Goal: Transaction & Acquisition: Purchase product/service

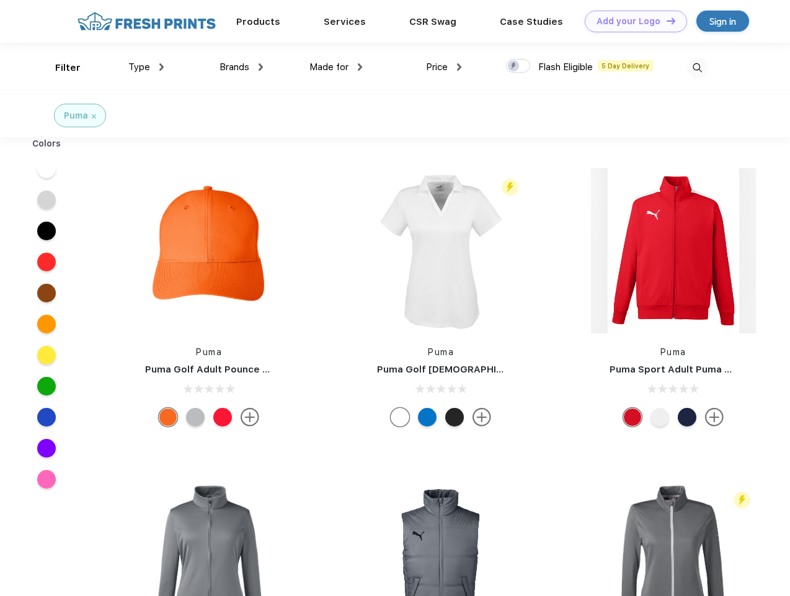
scroll to position [1, 0]
click at [632, 21] on link "Add your Logo Design Tool" at bounding box center [636, 22] width 102 height 22
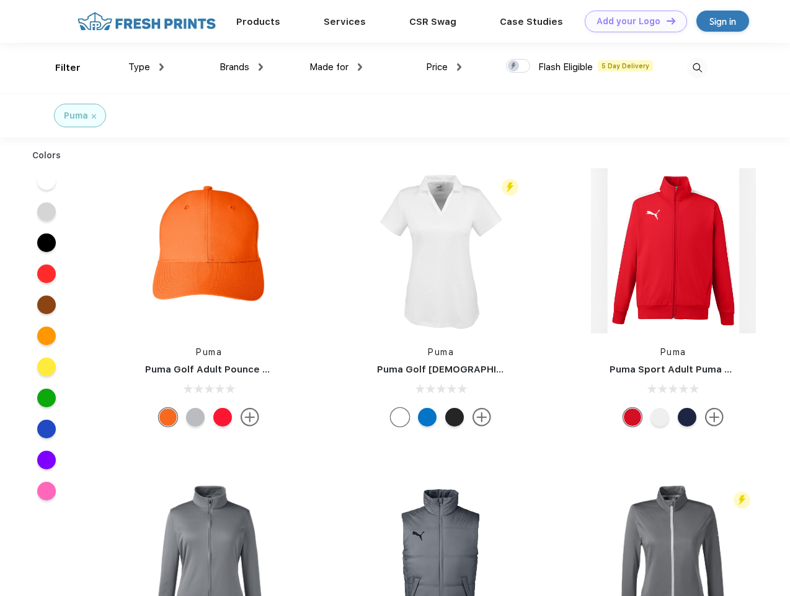
click at [0, 0] on div "Design Tool" at bounding box center [0, 0] width 0 height 0
click at [666, 20] on link "Add your Logo Design Tool" at bounding box center [636, 22] width 102 height 22
click at [60, 68] on div "Filter" at bounding box center [67, 68] width 25 height 14
click at [146, 67] on span "Type" at bounding box center [139, 66] width 22 height 11
click at [241, 67] on span "Brands" at bounding box center [235, 66] width 30 height 11
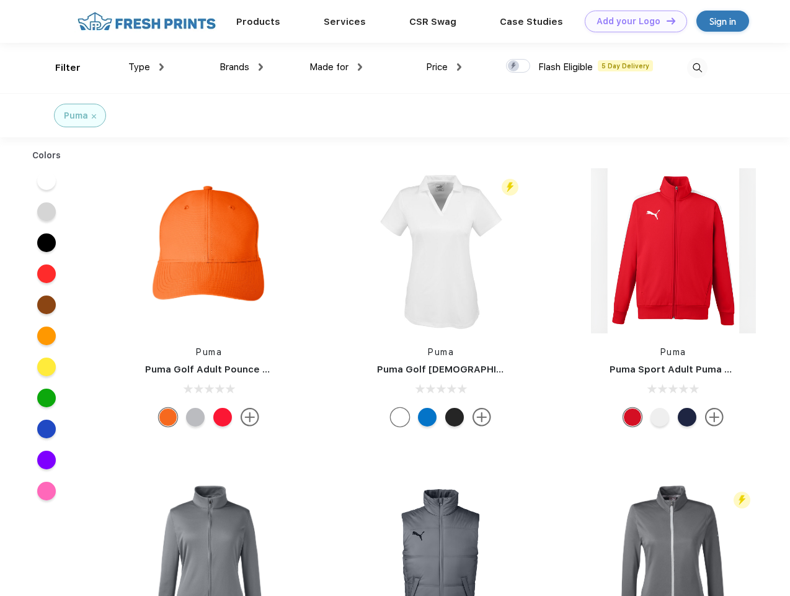
click at [336, 67] on span "Made for" at bounding box center [329, 66] width 39 height 11
click at [444, 67] on span "Price" at bounding box center [437, 66] width 22 height 11
click at [519, 66] on div at bounding box center [518, 66] width 24 height 14
click at [514, 66] on input "checkbox" at bounding box center [510, 62] width 8 height 8
click at [697, 68] on img at bounding box center [697, 68] width 20 height 20
